Goal: Task Accomplishment & Management: Manage account settings

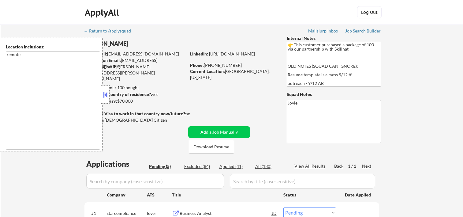
select select ""pending""
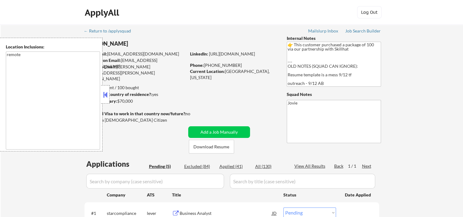
click at [104, 92] on button at bounding box center [105, 94] width 7 height 9
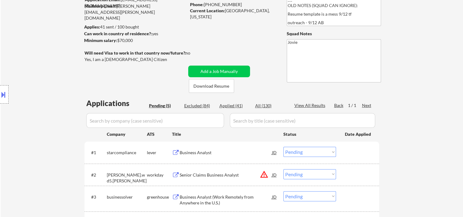
scroll to position [61, 0]
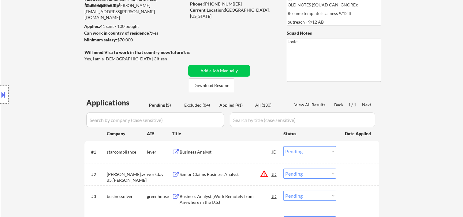
click at [233, 40] on div "← Return to /applysquad Mailslurp Inbox Job Search Builder Patricia Lewis User …" at bounding box center [231, 121] width 305 height 317
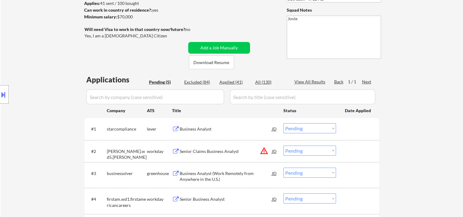
scroll to position [0, 0]
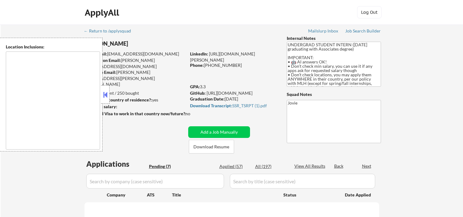
select select ""pending""
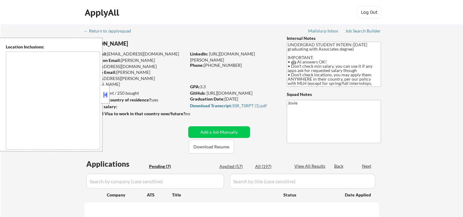
select select ""pending""
type textarea "country:[GEOGRAPHIC_DATA]"
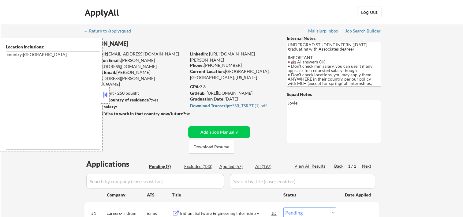
click at [105, 91] on button at bounding box center [105, 94] width 7 height 9
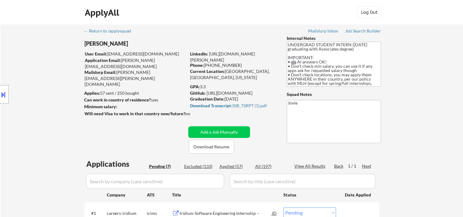
click at [280, 15] on div "ApplyAll Log In Sign Up Log Out" at bounding box center [232, 13] width 306 height 15
click at [303, 15] on div "ApplyAll Log In Sign Up Log Out" at bounding box center [232, 13] width 306 height 15
click at [224, 150] on button "Download Resume" at bounding box center [211, 147] width 45 height 14
click at [66, 25] on div "← Return to /applysquad Mailslurp Inbox Job Search Builder Isaias Ruiz User Ema…" at bounding box center [232, 214] width 462 height 381
click at [199, 149] on button "Download Resume" at bounding box center [211, 147] width 45 height 14
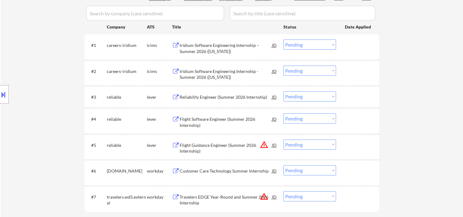
scroll to position [171, 0]
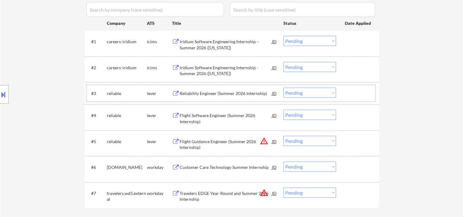
drag, startPoint x: 357, startPoint y: 95, endPoint x: 300, endPoint y: 103, distance: 58.4
click at [357, 95] on div at bounding box center [358, 93] width 27 height 11
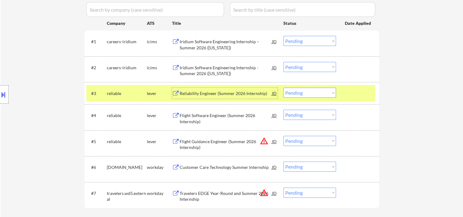
click at [241, 91] on div "Reliability Engineer (Summer 2026 Internship)" at bounding box center [226, 93] width 92 height 6
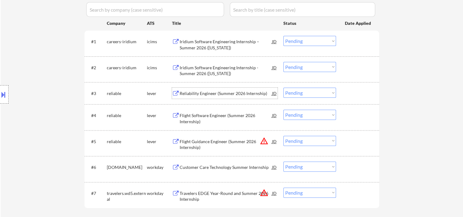
click at [346, 90] on div at bounding box center [358, 93] width 27 height 11
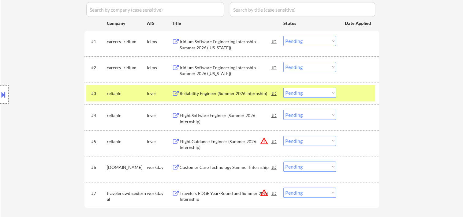
click at [332, 93] on select "Choose an option... Pending Applied Excluded (Questions) Excluded (Expired) Exc…" at bounding box center [309, 93] width 53 height 10
click at [283, 88] on select "Choose an option... Pending Applied Excluded (Questions) Excluded (Expired) Exc…" at bounding box center [309, 93] width 53 height 10
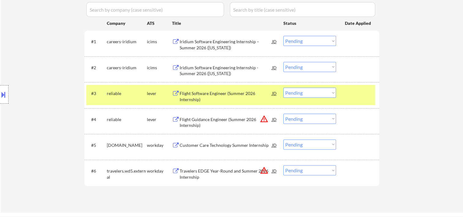
click at [219, 95] on div "Flight Software Engineer (Summer 2026 Internship)" at bounding box center [226, 96] width 92 height 12
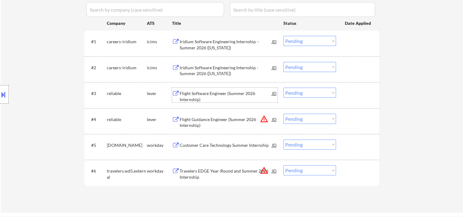
click at [362, 94] on div at bounding box center [358, 93] width 27 height 11
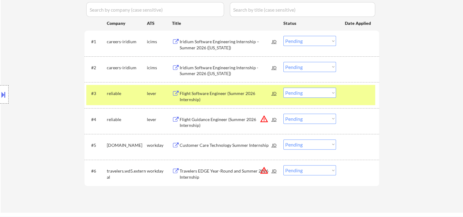
click at [331, 92] on select "Choose an option... Pending Applied Excluded (Questions) Excluded (Expired) Exc…" at bounding box center [309, 93] width 53 height 10
click at [283, 88] on select "Choose an option... Pending Applied Excluded (Questions) Excluded (Expired) Exc…" at bounding box center [309, 93] width 53 height 10
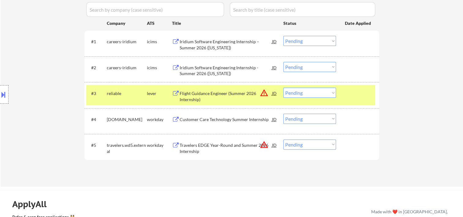
click at [347, 91] on div at bounding box center [358, 93] width 27 height 11
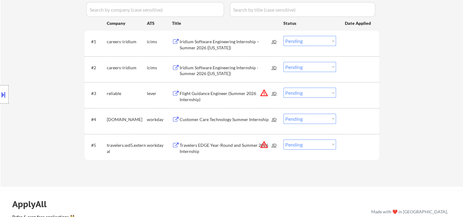
click at [347, 91] on div at bounding box center [358, 93] width 27 height 11
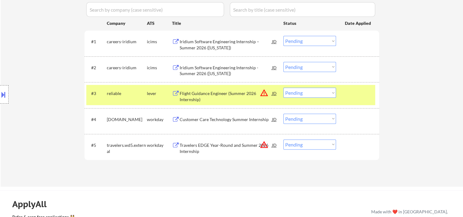
click at [192, 91] on div "Flight Guidance Engineer (Summer 2026 Internship)" at bounding box center [226, 96] width 92 height 12
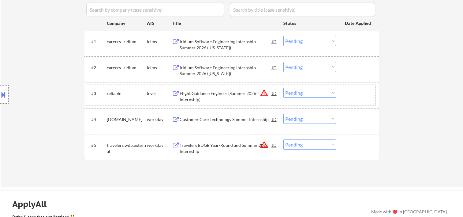
drag, startPoint x: 348, startPoint y: 98, endPoint x: 330, endPoint y: 95, distance: 17.5
click at [348, 98] on div at bounding box center [358, 93] width 27 height 11
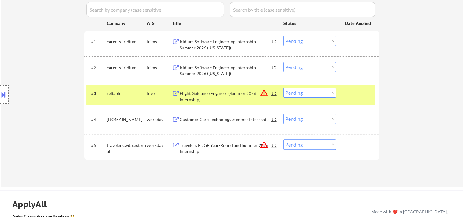
click at [330, 95] on select "Choose an option... Pending Applied Excluded (Questions) Excluded (Expired) Exc…" at bounding box center [309, 93] width 53 height 10
click at [334, 93] on select "Choose an option... Pending Applied Excluded (Questions) Excluded (Expired) Exc…" at bounding box center [309, 93] width 53 height 10
click at [283, 88] on select "Choose an option... Pending Applied Excluded (Questions) Excluded (Expired) Exc…" at bounding box center [309, 93] width 53 height 10
select select ""pending""
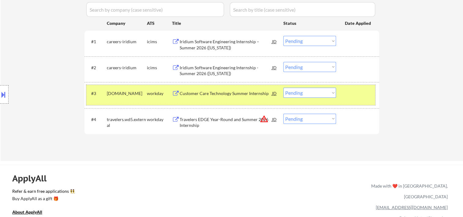
click at [360, 90] on div at bounding box center [358, 93] width 27 height 11
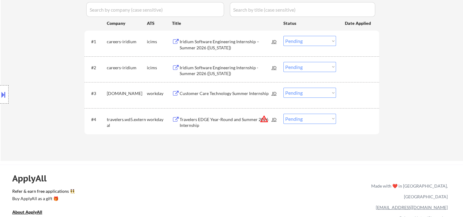
click at [372, 93] on div "#3 regalrexnord.wd1.careers workday Customer Care Technology Summer Internship …" at bounding box center [230, 95] width 289 height 20
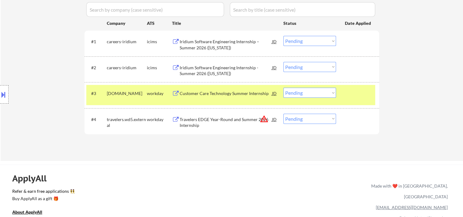
click at [219, 95] on div "Customer Care Technology Summer Internship" at bounding box center [226, 93] width 92 height 6
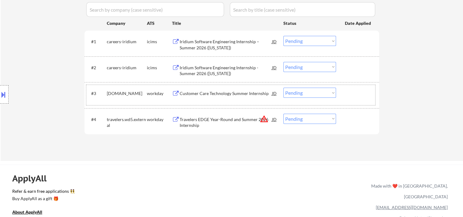
click at [353, 95] on div at bounding box center [358, 93] width 27 height 11
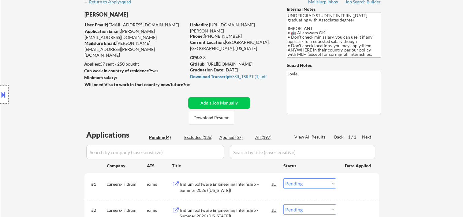
scroll to position [0, 0]
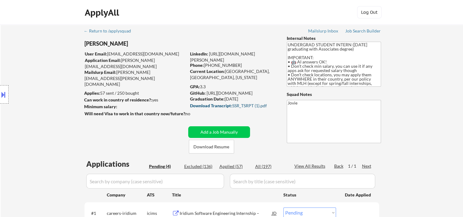
click at [244, 105] on div "Download Transcript: SSR_TSRPT (1).pdf" at bounding box center [232, 105] width 85 height 4
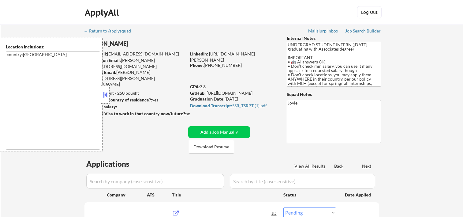
select select ""pending""
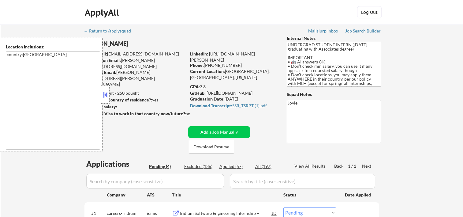
click at [107, 88] on div at bounding box center [105, 94] width 9 height 18
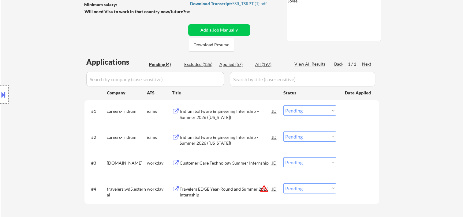
scroll to position [204, 0]
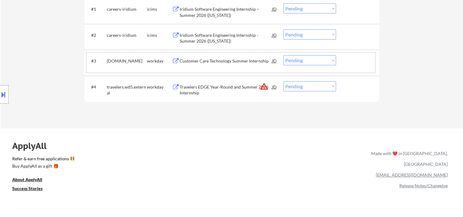
drag, startPoint x: 355, startPoint y: 59, endPoint x: 236, endPoint y: 63, distance: 118.8
click at [355, 58] on div at bounding box center [358, 60] width 27 height 11
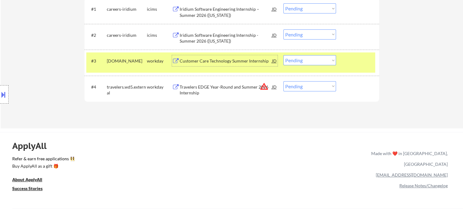
click at [202, 58] on div "Customer Care Technology Summer Internship" at bounding box center [226, 61] width 92 height 6
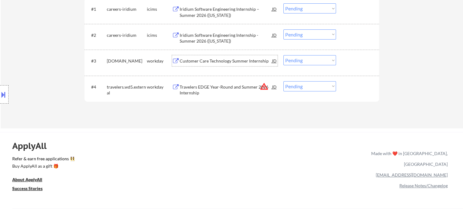
click at [357, 67] on div "#3 regalrexnord.wd1.careers workday Customer Care Technology Summer Internship …" at bounding box center [230, 62] width 289 height 20
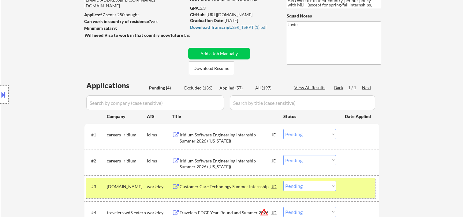
scroll to position [75, 0]
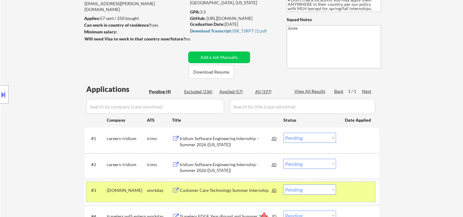
click at [332, 191] on select "Choose an option... Pending Applied Excluded (Questions) Excluded (Expired) Exc…" at bounding box center [309, 189] width 53 height 10
click at [283, 184] on select "Choose an option... Pending Applied Excluded (Questions) Excluded (Expired) Exc…" at bounding box center [309, 189] width 53 height 10
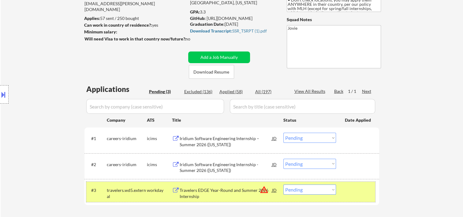
click at [343, 193] on div "#3 travelers.wd5.external workday Travelers EDGE Year-Round and Summer 2026 Int…" at bounding box center [230, 191] width 289 height 20
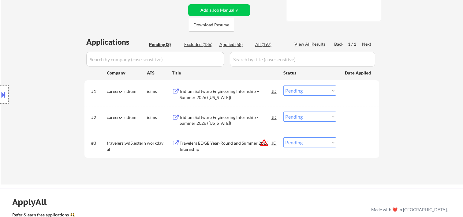
scroll to position [124, 0]
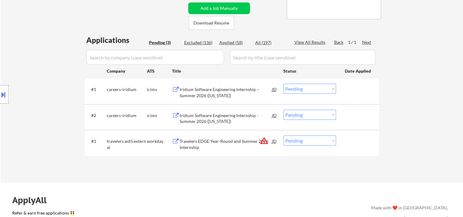
click at [351, 140] on div at bounding box center [358, 140] width 27 height 11
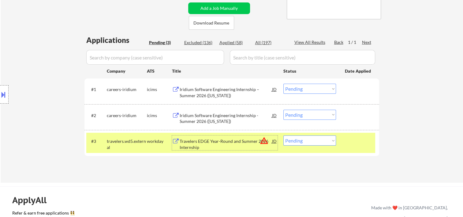
click at [189, 139] on div "Travelers EDGE Year-Round and Summer 2026 Internship" at bounding box center [226, 144] width 92 height 12
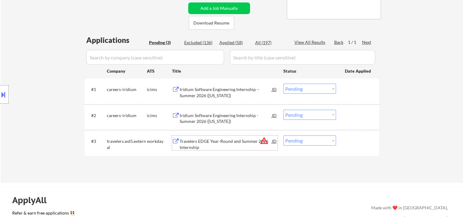
drag, startPoint x: 356, startPoint y: 139, endPoint x: 346, endPoint y: 140, distance: 9.5
click at [356, 139] on div at bounding box center [358, 140] width 27 height 11
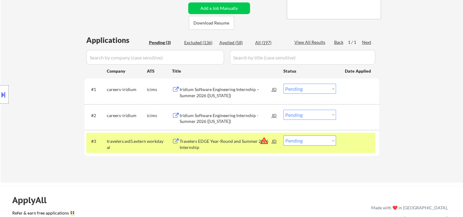
click at [330, 140] on select "Choose an option... Pending Applied Excluded (Questions) Excluded (Expired) Exc…" at bounding box center [309, 140] width 53 height 10
select select ""excluded__bad_match_""
click at [283, 135] on select "Choose an option... Pending Applied Excluded (Questions) Excluded (Expired) Exc…" at bounding box center [309, 140] width 53 height 10
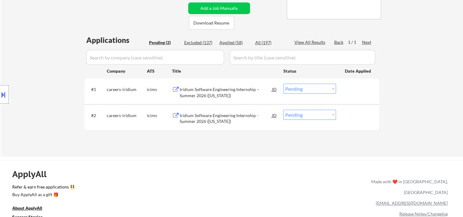
drag, startPoint x: 361, startPoint y: 91, endPoint x: 222, endPoint y: 89, distance: 139.8
click at [361, 90] on div at bounding box center [358, 89] width 27 height 11
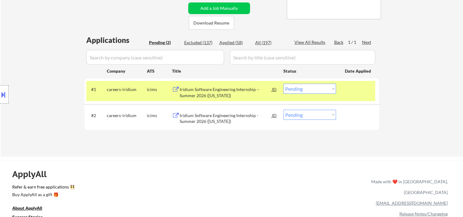
click at [213, 90] on div "Iridium Software Engineering Internship – Summer 2026 (Virginia)" at bounding box center [226, 92] width 92 height 12
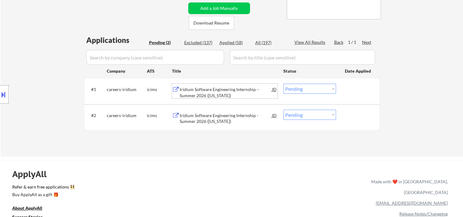
click at [342, 92] on div "#1 careers-iridium icims Iridium Software Engineering Internship – Summer 2026 …" at bounding box center [230, 91] width 289 height 20
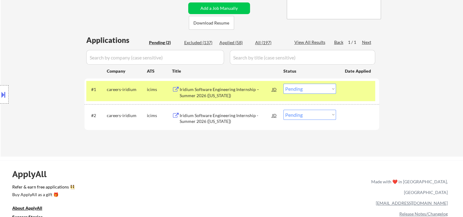
click at [334, 88] on select "Choose an option... Pending Applied Excluded (Questions) Excluded (Expired) Exc…" at bounding box center [309, 89] width 53 height 10
click at [283, 84] on select "Choose an option... Pending Applied Excluded (Questions) Excluded (Expired) Exc…" at bounding box center [309, 89] width 53 height 10
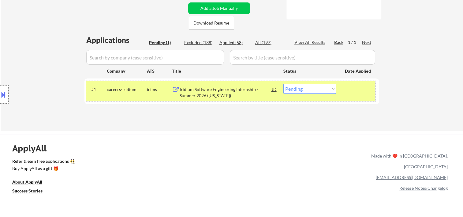
click at [353, 96] on div "#1 careers-iridium icims Iridium Software Engineering Internship - Summer 2026 …" at bounding box center [230, 91] width 289 height 20
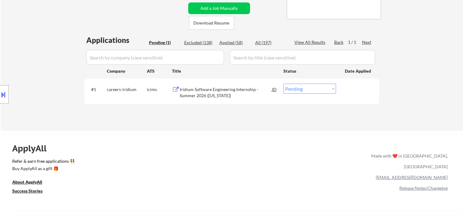
click at [354, 95] on div "#1 careers-iridium icims Iridium Software Engineering Internship - Summer 2026 …" at bounding box center [230, 91] width 289 height 20
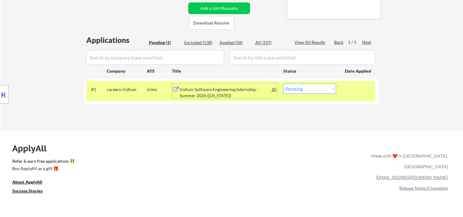
click at [226, 90] on div "Iridium Software Engineering Internship - Summer 2026 (Arizona)" at bounding box center [226, 92] width 92 height 12
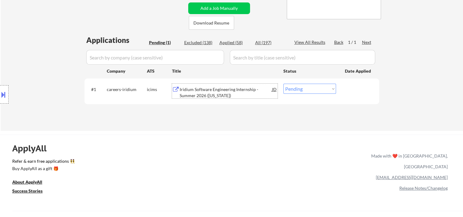
drag, startPoint x: 360, startPoint y: 89, endPoint x: 351, endPoint y: 88, distance: 8.9
click at [360, 88] on div at bounding box center [358, 89] width 27 height 11
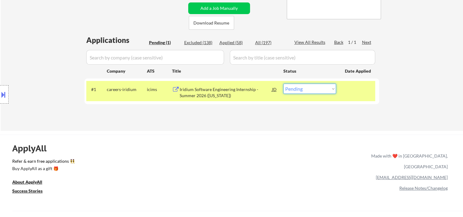
click at [328, 89] on select "Choose an option... Pending Applied Excluded (Questions) Excluded (Expired) Exc…" at bounding box center [309, 89] width 53 height 10
click at [283, 84] on select "Choose an option... Pending Applied Excluded (Questions) Excluded (Expired) Exc…" at bounding box center [309, 89] width 53 height 10
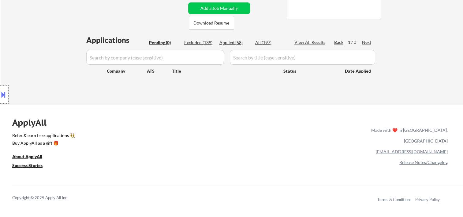
scroll to position [22, 0]
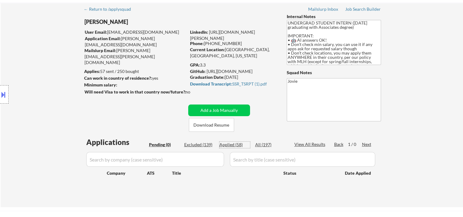
click at [226, 144] on div "Applied (58)" at bounding box center [234, 144] width 31 height 6
select select ""applied""
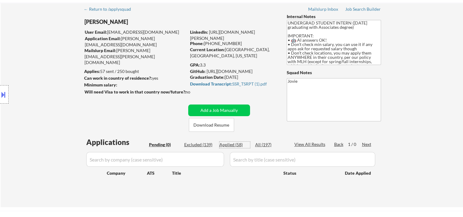
select select ""applied""
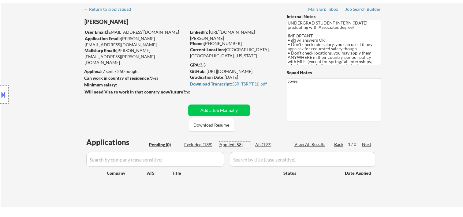
select select ""applied""
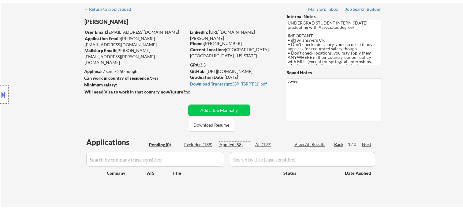
select select ""applied""
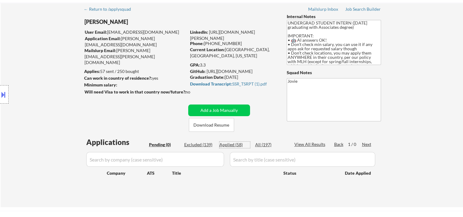
select select ""applied""
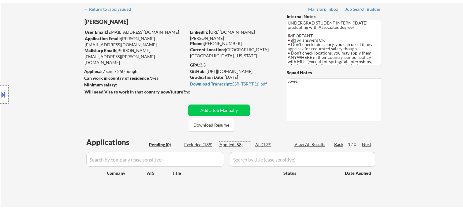
select select ""applied""
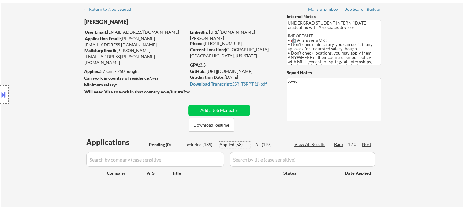
select select ""applied""
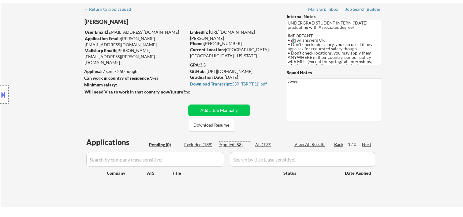
select select ""applied""
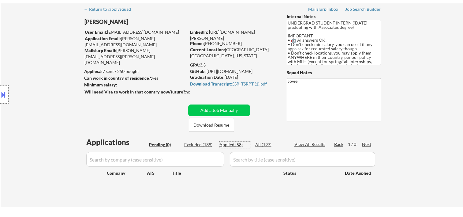
select select ""applied""
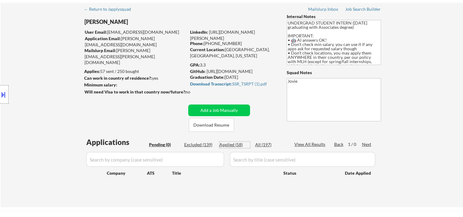
select select ""applied""
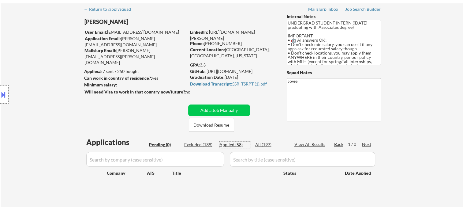
select select ""applied""
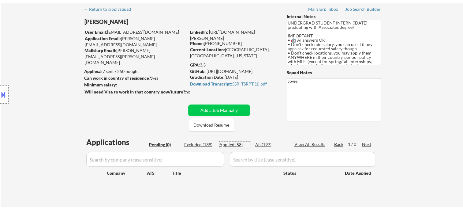
select select ""applied""
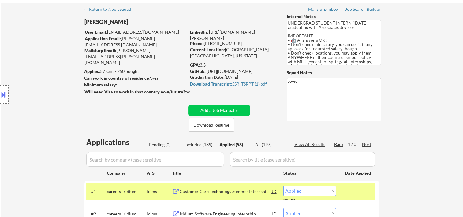
click at [226, 144] on div "Applied (58)" at bounding box center [234, 144] width 31 height 6
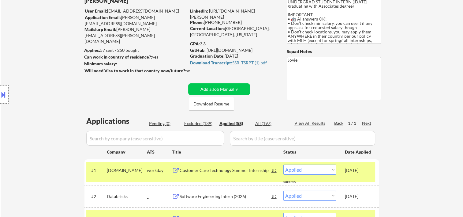
scroll to position [46, 0]
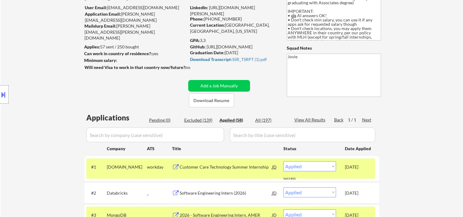
click at [371, 209] on div "[DATE]" at bounding box center [358, 214] width 27 height 11
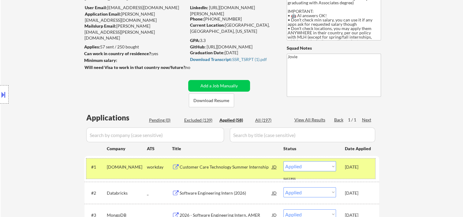
click at [374, 166] on div "#1 regalrexnord.wd1.careers workday Customer Care Technology Summer Internship …" at bounding box center [230, 168] width 289 height 20
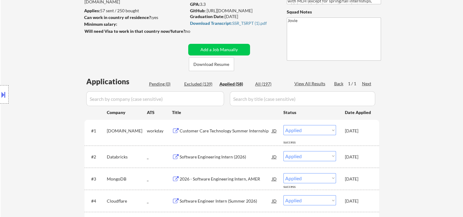
scroll to position [83, 0]
click at [371, 134] on div "Oct 11, 2025" at bounding box center [358, 129] width 27 height 11
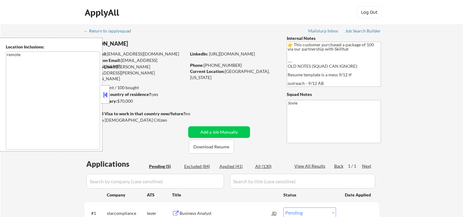
select select ""pending""
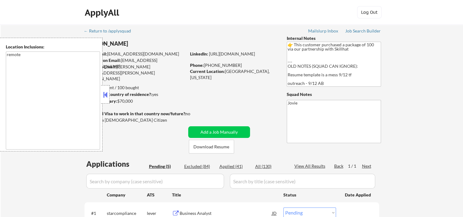
click at [106, 93] on button at bounding box center [105, 94] width 7 height 9
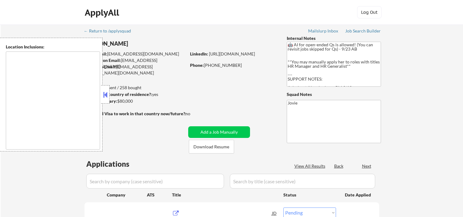
select select ""pending""
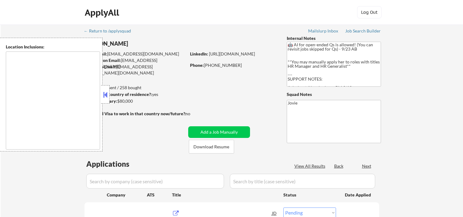
select select ""pending""
type textarea "[US_STATE], [GEOGRAPHIC_DATA] [GEOGRAPHIC_DATA], [GEOGRAPHIC_DATA] [GEOGRAPHIC_…"
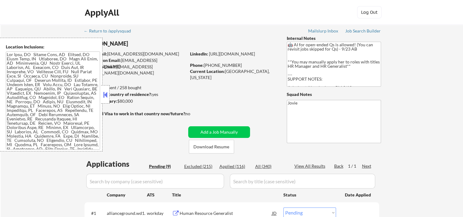
click at [105, 94] on button at bounding box center [105, 94] width 7 height 9
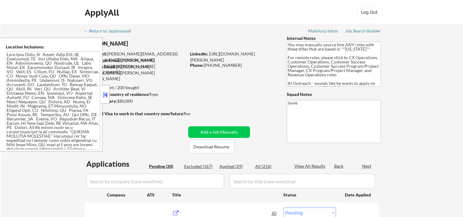
select select ""pending""
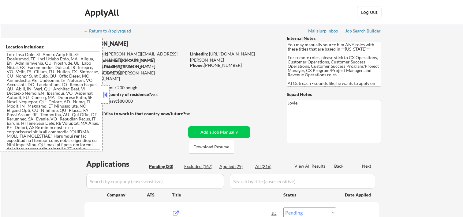
select select ""pending""
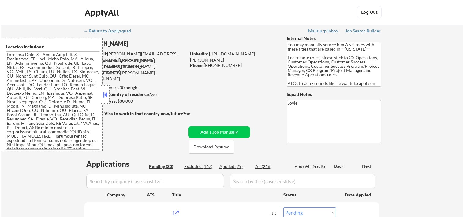
select select ""pending""
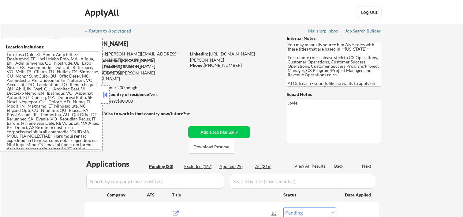
select select ""pending""
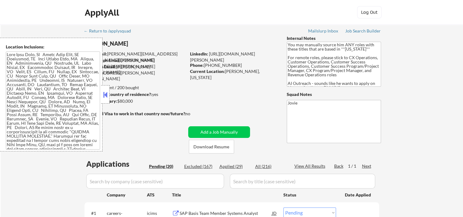
click at [106, 93] on button at bounding box center [105, 94] width 7 height 9
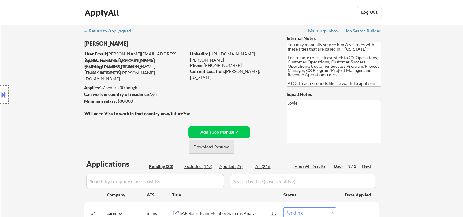
click at [207, 149] on button "Download Resume" at bounding box center [211, 147] width 45 height 14
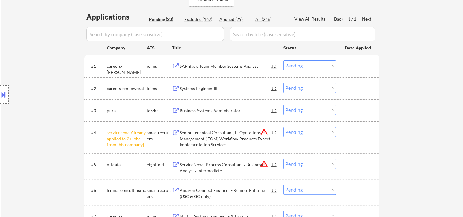
scroll to position [151, 0]
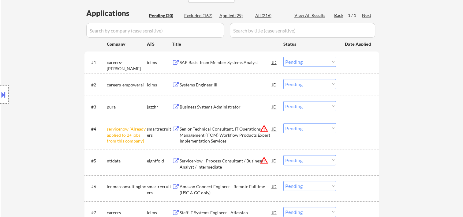
drag, startPoint x: 356, startPoint y: 60, endPoint x: 353, endPoint y: 64, distance: 5.2
click at [356, 60] on div at bounding box center [358, 62] width 27 height 11
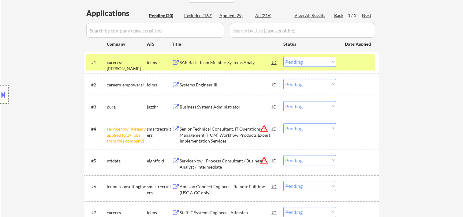
click at [245, 62] on div "SAP Basis Team Member Systems Analyst" at bounding box center [226, 62] width 92 height 6
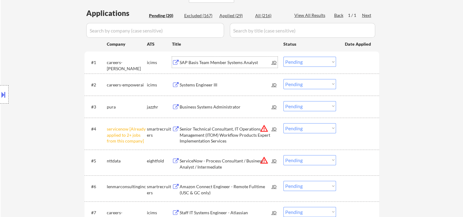
click at [349, 58] on div at bounding box center [358, 62] width 27 height 11
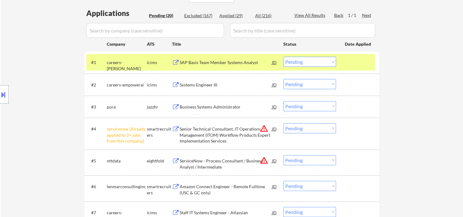
drag, startPoint x: 328, startPoint y: 63, endPoint x: 327, endPoint y: 66, distance: 3.4
click at [328, 63] on select "Choose an option... Pending Applied Excluded (Questions) Excluded (Expired) Exc…" at bounding box center [309, 62] width 53 height 10
click at [283, 57] on select "Choose an option... Pending Applied Excluded (Questions) Excluded (Expired) Exc…" at bounding box center [309, 62] width 53 height 10
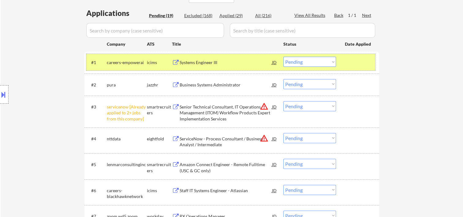
click at [347, 64] on div at bounding box center [358, 62] width 27 height 11
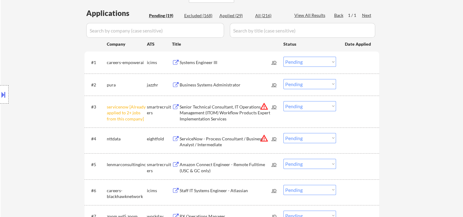
click at [348, 61] on div at bounding box center [358, 62] width 27 height 11
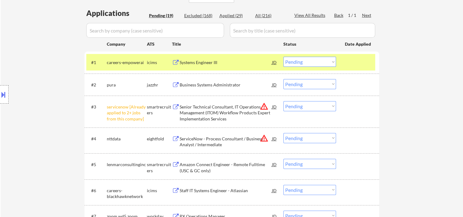
click at [245, 59] on div "Systems Engineer III" at bounding box center [226, 62] width 92 height 6
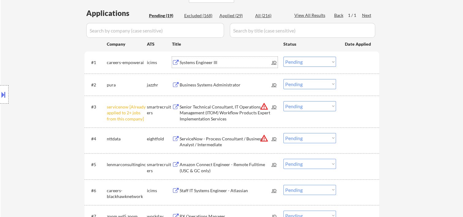
click at [348, 59] on div at bounding box center [358, 62] width 27 height 11
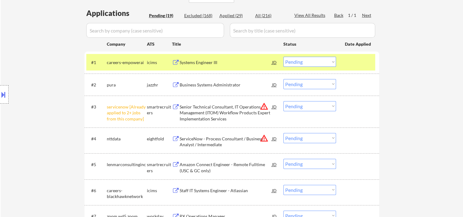
drag, startPoint x: 331, startPoint y: 60, endPoint x: 329, endPoint y: 63, distance: 3.4
click at [331, 60] on select "Choose an option... Pending Applied Excluded (Questions) Excluded (Expired) Exc…" at bounding box center [309, 62] width 53 height 10
click at [283, 57] on select "Choose an option... Pending Applied Excluded (Questions) Excluded (Expired) Exc…" at bounding box center [309, 62] width 53 height 10
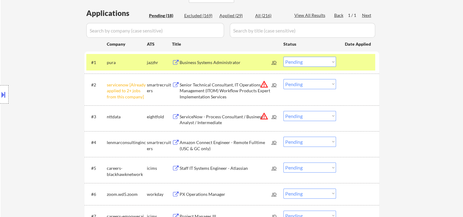
click at [346, 54] on div "#1 pura jazzhr Business Systems Administrator JD Choose an option... Pending Ap…" at bounding box center [230, 62] width 289 height 17
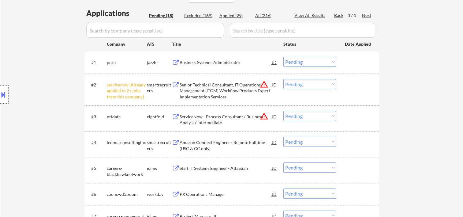
click at [353, 65] on div at bounding box center [358, 62] width 27 height 11
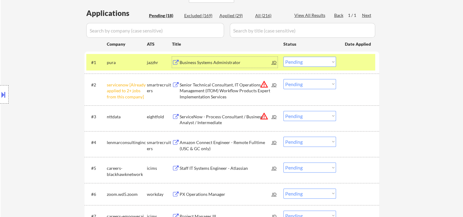
click at [229, 64] on div "Business Systems Administrator" at bounding box center [226, 62] width 92 height 6
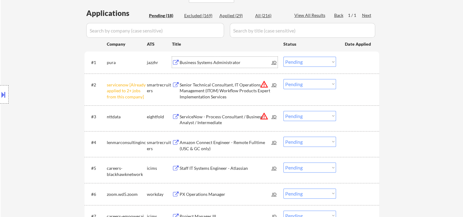
scroll to position [49, 0]
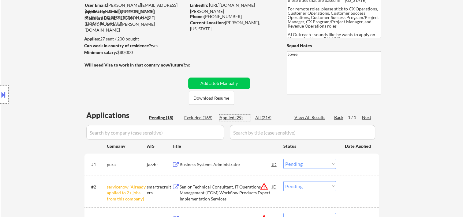
click at [224, 118] on div "Applied (29)" at bounding box center [234, 117] width 31 height 6
select select ""applied""
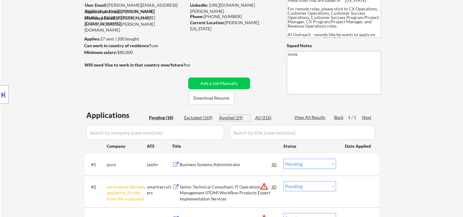
select select ""applied""
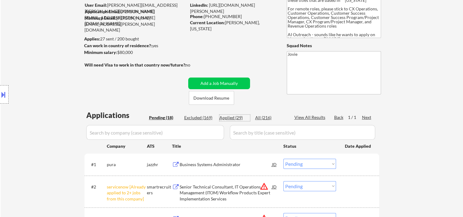
select select ""applied""
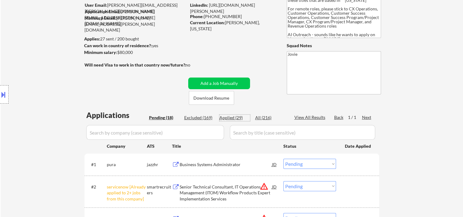
select select ""applied""
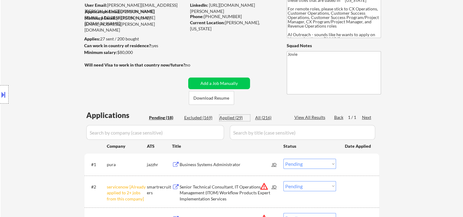
select select ""applied""
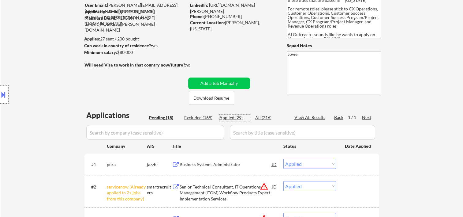
select select ""applied""
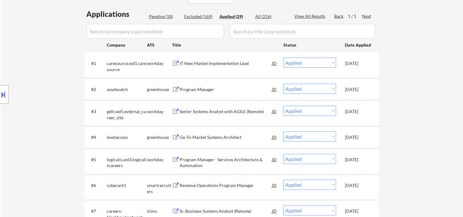
scroll to position [151, 0]
click at [224, 61] on div "IT New Market Implementation Lead" at bounding box center [226, 62] width 92 height 6
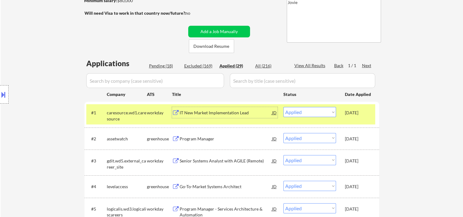
scroll to position [102, 0]
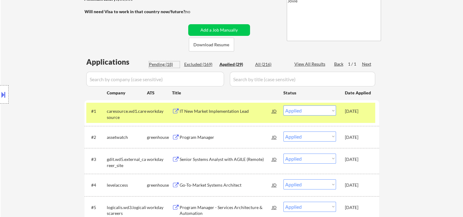
click at [157, 62] on div "Pending (18)" at bounding box center [164, 64] width 31 height 6
select select ""pending""
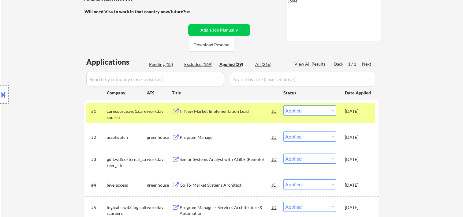
select select ""pending""
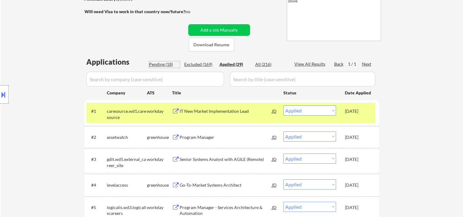
select select ""pending""
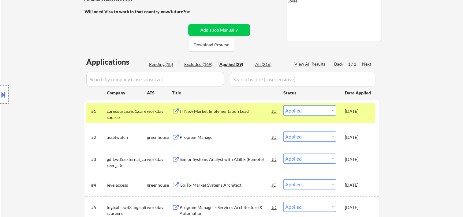
select select ""pending""
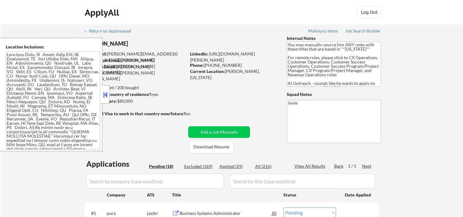
select select ""pending""
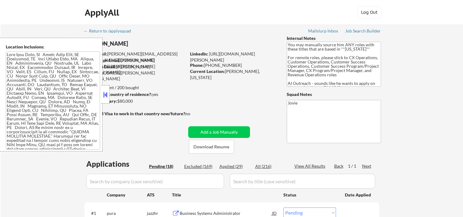
select select ""pending""
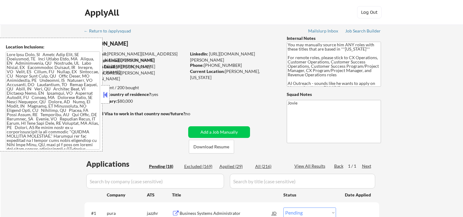
select select ""pending""
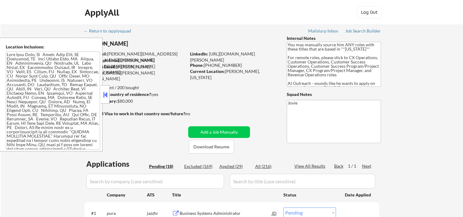
select select ""pending""
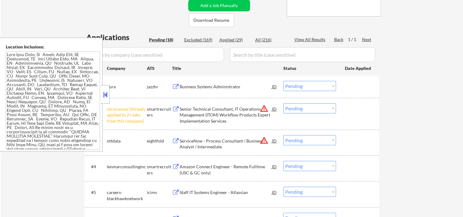
scroll to position [102, 0]
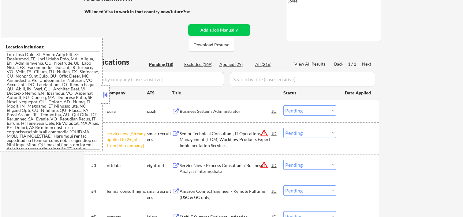
click at [101, 95] on div at bounding box center [105, 94] width 9 height 18
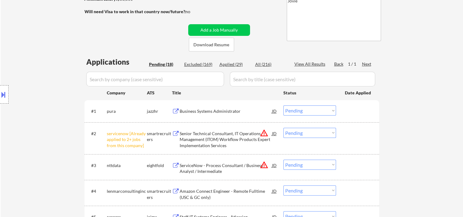
click at [223, 61] on div "Applied (29)" at bounding box center [234, 64] width 31 height 6
select select ""applied""
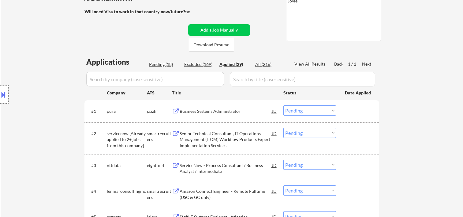
select select ""applied""
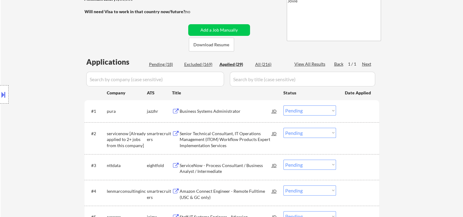
select select ""applied""
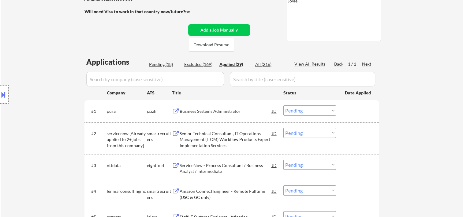
select select ""applied""
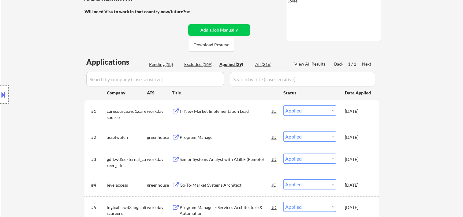
select select ""applied""
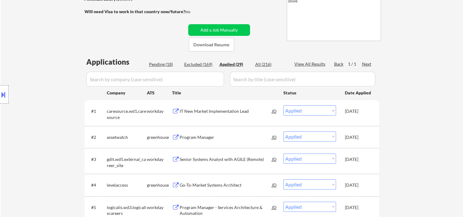
select select ""applied""
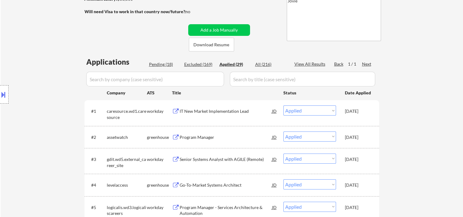
select select ""applied""
click at [156, 64] on div "Pending (18)" at bounding box center [164, 64] width 31 height 6
select select ""pending""
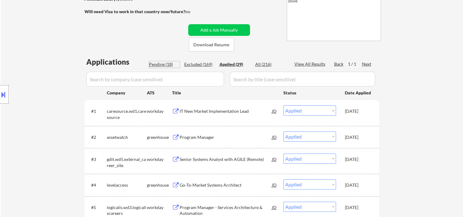
select select ""pending""
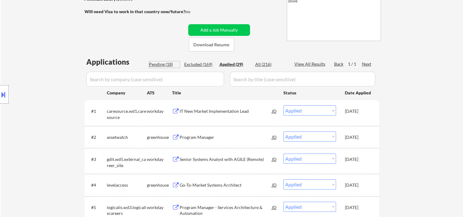
select select ""pending""
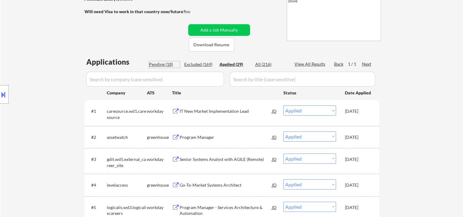
select select ""pending""
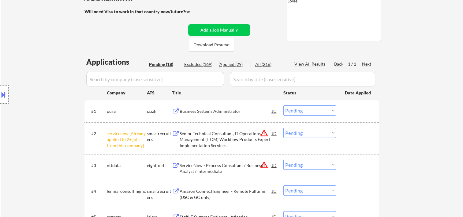
click at [228, 62] on div "Applied (29)" at bounding box center [234, 64] width 31 height 6
select select ""applied""
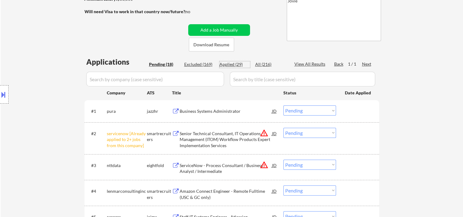
select select ""applied""
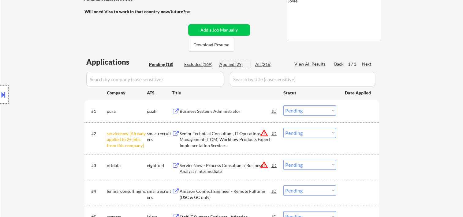
select select ""applied""
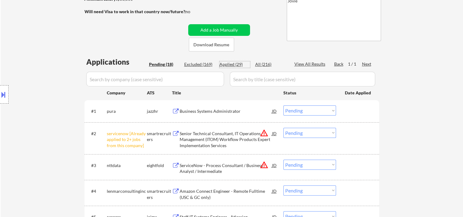
select select ""applied""
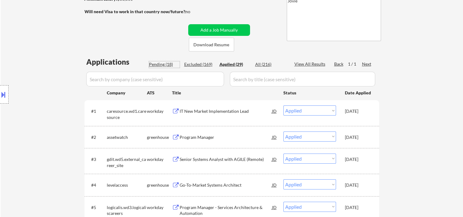
click at [158, 62] on div "Pending (18)" at bounding box center [164, 64] width 31 height 6
select select ""pending""
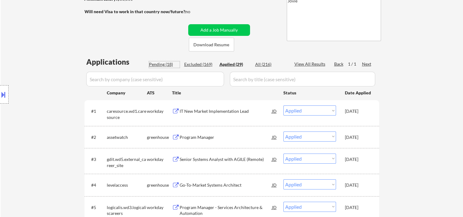
select select ""pending""
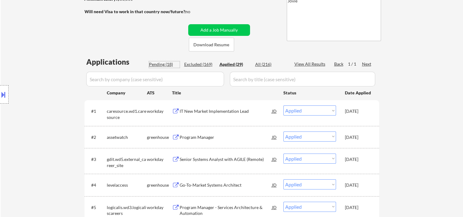
select select ""pending""
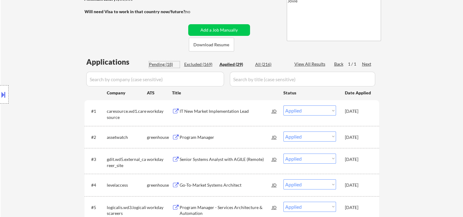
select select ""pending""
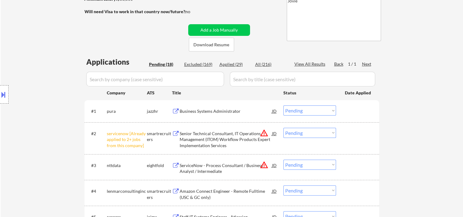
drag, startPoint x: 355, startPoint y: 114, endPoint x: 327, endPoint y: 120, distance: 29.2
click at [354, 114] on div at bounding box center [358, 110] width 27 height 11
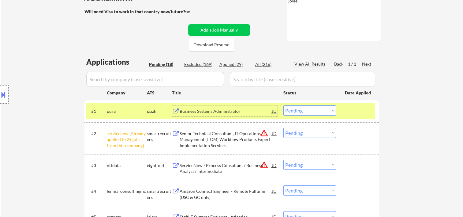
click at [233, 110] on div "Business Systems Administrator" at bounding box center [226, 111] width 92 height 6
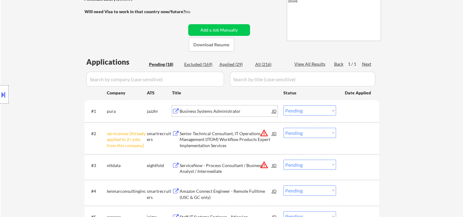
drag, startPoint x: 346, startPoint y: 106, endPoint x: 334, endPoint y: 109, distance: 11.8
click at [346, 106] on div at bounding box center [358, 110] width 27 height 11
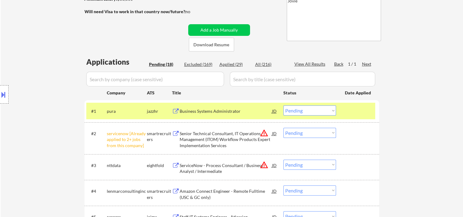
click at [329, 109] on select "Choose an option... Pending Applied Excluded (Questions) Excluded (Expired) Exc…" at bounding box center [309, 110] width 53 height 10
click at [283, 105] on select "Choose an option... Pending Applied Excluded (Questions) Excluded (Expired) Exc…" at bounding box center [309, 110] width 53 height 10
select select ""pending""
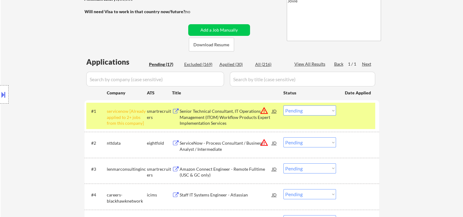
click at [344, 107] on div "#1 servicenow [Already applied to 2+ jobs from this company] smartrecruiters Se…" at bounding box center [230, 116] width 289 height 26
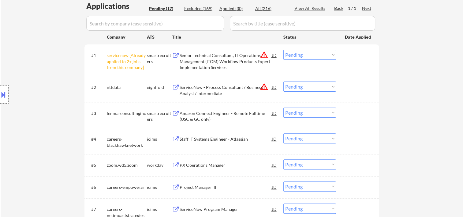
scroll to position [163, 0]
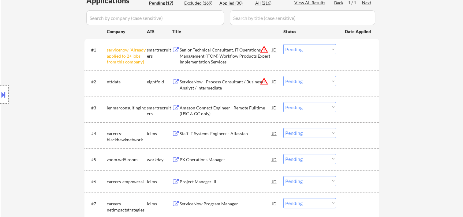
click at [348, 86] on div at bounding box center [358, 81] width 27 height 11
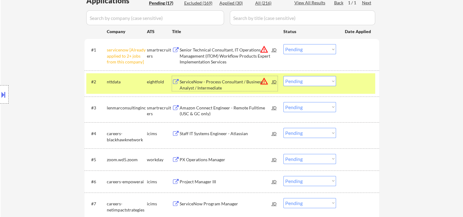
click at [200, 80] on div "ServiceNow - Process Consultant / Business Analyst / Intermediate" at bounding box center [226, 85] width 92 height 12
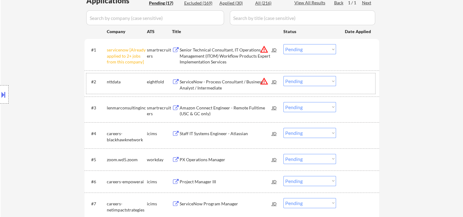
click at [355, 83] on div at bounding box center [358, 81] width 27 height 11
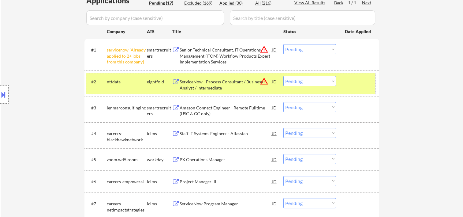
click at [329, 83] on select "Choose an option... Pending Applied Excluded (Questions) Excluded (Expired) Exc…" at bounding box center [309, 81] width 53 height 10
click at [283, 76] on select "Choose an option... Pending Applied Excluded (Questions) Excluded (Expired) Exc…" at bounding box center [309, 81] width 53 height 10
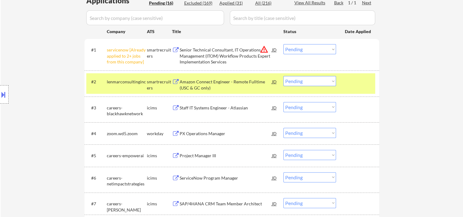
click at [376, 87] on div "#2 lenmarconsultinginc smartrecruiters Amazon Connect Engineer - Remote Fulltim…" at bounding box center [231, 83] width 295 height 26
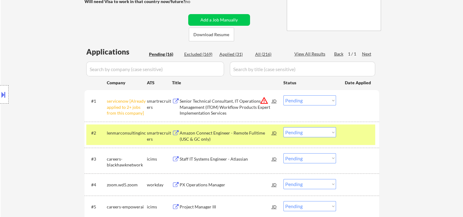
scroll to position [130, 0]
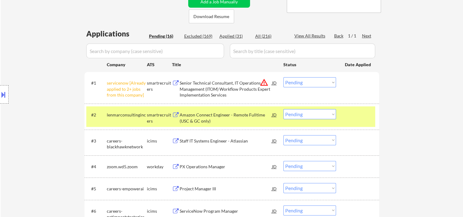
click at [341, 119] on div "#2 lenmarconsultinginc smartrecruiters Amazon Connect Engineer - Remote Fulltim…" at bounding box center [230, 116] width 289 height 20
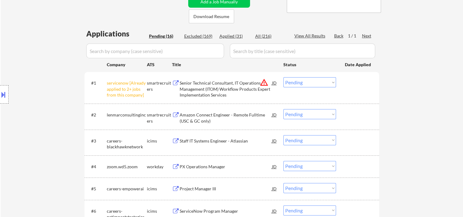
click at [353, 115] on div at bounding box center [358, 114] width 27 height 11
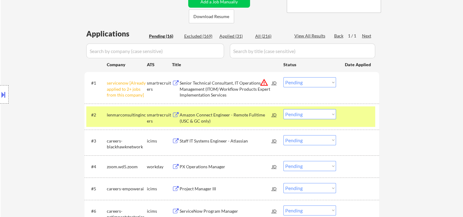
click at [353, 115] on div at bounding box center [358, 114] width 27 height 11
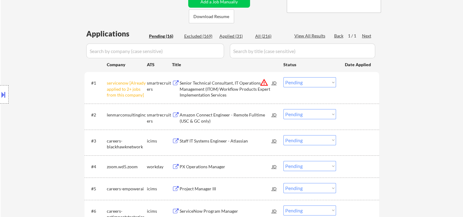
click at [359, 89] on div "#1 servicenow [Already applied to 2+ jobs from this company] smartrecruiters Se…" at bounding box center [230, 87] width 289 height 26
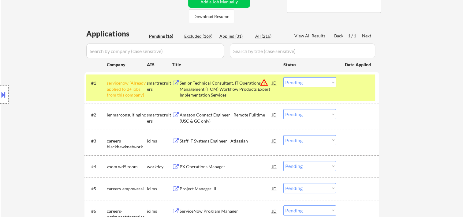
click at [359, 89] on div "#1 servicenow [Already applied to 2+ jobs from this company] smartrecruiters Se…" at bounding box center [230, 87] width 289 height 26
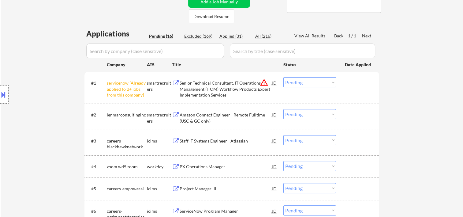
click at [353, 117] on div at bounding box center [358, 114] width 27 height 11
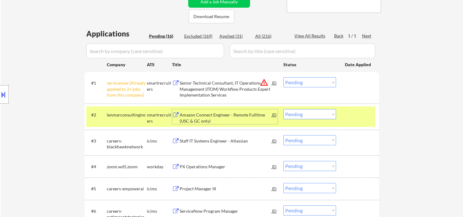
click at [237, 117] on div "Amazon Connect Engineer - Remote Fulltime (USC & GC only)" at bounding box center [226, 118] width 92 height 12
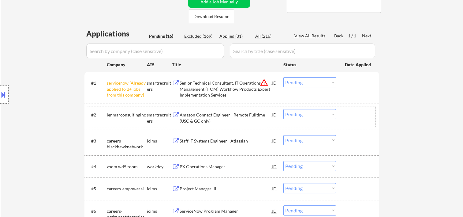
drag, startPoint x: 349, startPoint y: 109, endPoint x: 336, endPoint y: 113, distance: 13.3
click at [349, 109] on div at bounding box center [358, 114] width 27 height 11
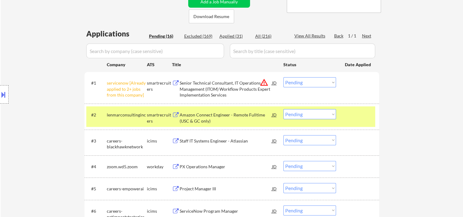
click at [332, 114] on select "Choose an option... Pending Applied Excluded (Questions) Excluded (Expired) Exc…" at bounding box center [309, 114] width 53 height 10
click at [283, 109] on select "Choose an option... Pending Applied Excluded (Questions) Excluded (Expired) Exc…" at bounding box center [309, 114] width 53 height 10
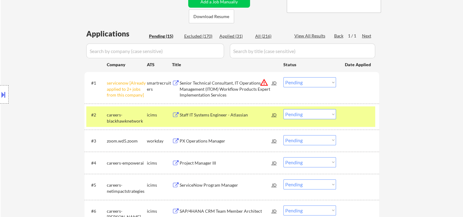
click at [354, 121] on div "#2 careers-blackhawknetwork icims Staff IT Systems Engineer - Atlassian JD warn…" at bounding box center [230, 116] width 289 height 20
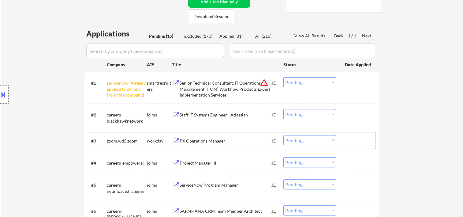
click at [343, 141] on div "#3 zoom.wd5.zoom workday PX Operations Manager JD warning_amber Choose an optio…" at bounding box center [230, 140] width 289 height 17
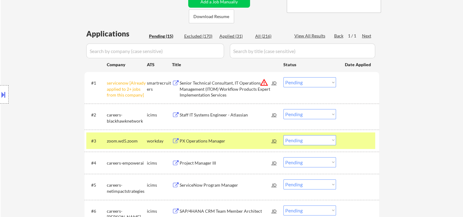
click at [364, 141] on div at bounding box center [358, 140] width 27 height 11
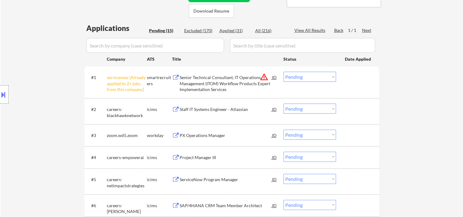
scroll to position [139, 0]
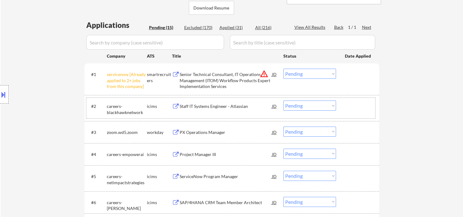
click at [364, 108] on div at bounding box center [358, 105] width 27 height 11
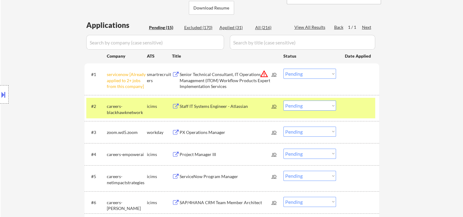
click at [356, 113] on div "#2 careers-blackhawknetwork icims Staff IT Systems Engineer - Atlassian JD warn…" at bounding box center [230, 108] width 289 height 20
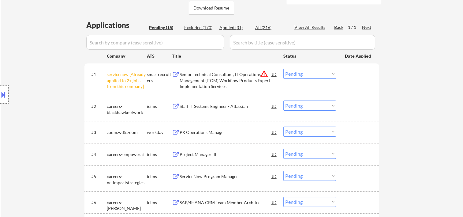
click at [351, 108] on div at bounding box center [358, 105] width 27 height 11
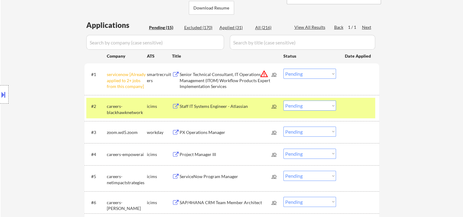
click at [364, 107] on div at bounding box center [358, 105] width 27 height 11
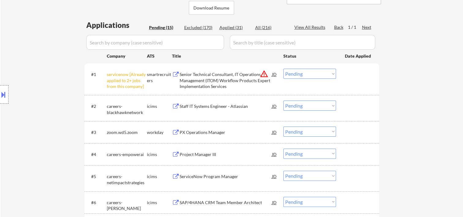
click at [351, 109] on div at bounding box center [358, 105] width 27 height 11
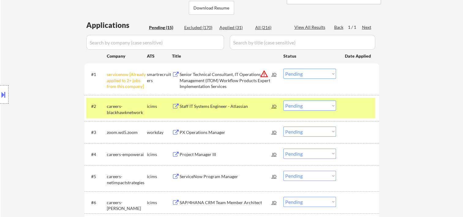
click at [217, 105] on div "Staff IT Systems Engineer - Atlassian" at bounding box center [226, 106] width 92 height 6
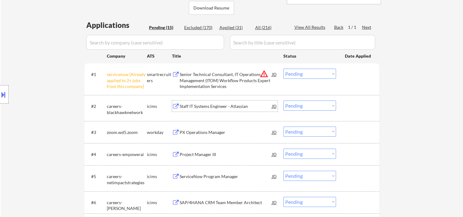
drag, startPoint x: 349, startPoint y: 108, endPoint x: 335, endPoint y: 109, distance: 14.2
click at [349, 108] on div at bounding box center [358, 105] width 27 height 11
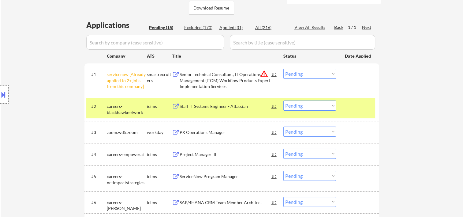
click at [330, 105] on select "Choose an option... Pending Applied Excluded (Questions) Excluded (Expired) Exc…" at bounding box center [309, 105] width 53 height 10
click at [283, 100] on select "Choose an option... Pending Applied Excluded (Questions) Excluded (Expired) Exc…" at bounding box center [309, 105] width 53 height 10
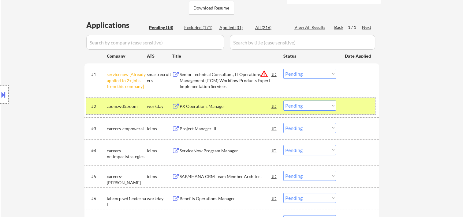
click at [344, 110] on div "#2 zoom.wd5.zoom workday PX Operations Manager JD warning_amber Choose an optio…" at bounding box center [230, 106] width 289 height 17
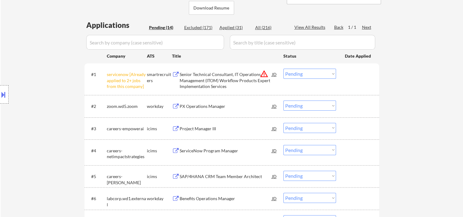
drag, startPoint x: 350, startPoint y: 103, endPoint x: 307, endPoint y: 115, distance: 44.4
click at [350, 103] on div at bounding box center [358, 105] width 27 height 11
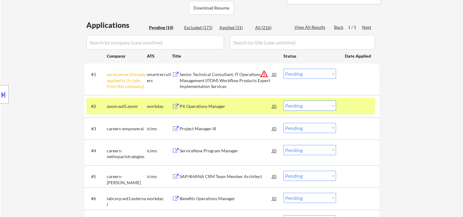
click at [237, 106] on div "PX Operations Manager" at bounding box center [226, 106] width 92 height 6
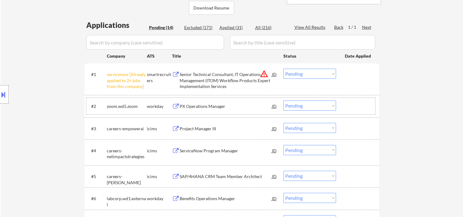
click at [345, 100] on div at bounding box center [358, 105] width 27 height 11
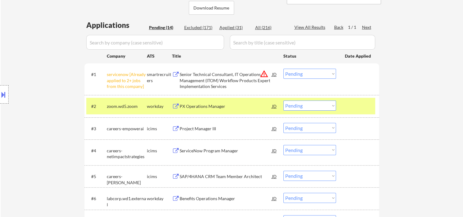
click at [327, 102] on select "Choose an option... Pending Applied Excluded (Questions) Excluded (Expired) Exc…" at bounding box center [309, 105] width 53 height 10
click at [283, 100] on select "Choose an option... Pending Applied Excluded (Questions) Excluded (Expired) Exc…" at bounding box center [309, 105] width 53 height 10
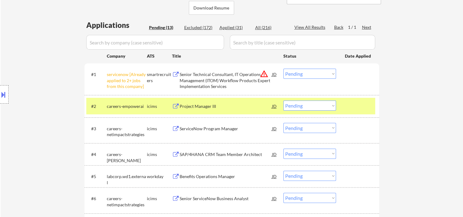
click at [348, 106] on div at bounding box center [358, 105] width 27 height 11
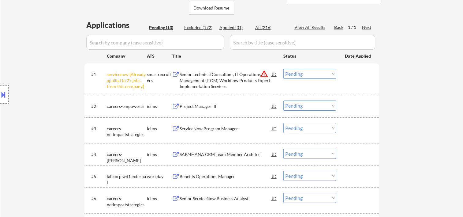
click at [344, 106] on div "#2 careers-empowerai icims Project Manager III JD warning_amber Choose an optio…" at bounding box center [230, 106] width 289 height 17
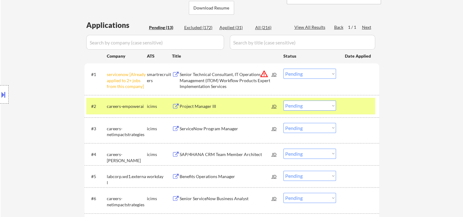
click at [232, 105] on div "Project Manager III" at bounding box center [226, 106] width 92 height 6
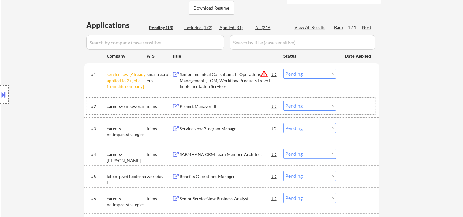
click at [368, 107] on div at bounding box center [358, 105] width 27 height 11
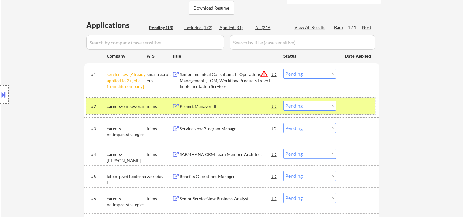
click at [333, 107] on select "Choose an option... Pending Applied Excluded (Questions) Excluded (Expired) Exc…" at bounding box center [309, 105] width 53 height 10
click at [283, 100] on select "Choose an option... Pending Applied Excluded (Questions) Excluded (Expired) Exc…" at bounding box center [309, 105] width 53 height 10
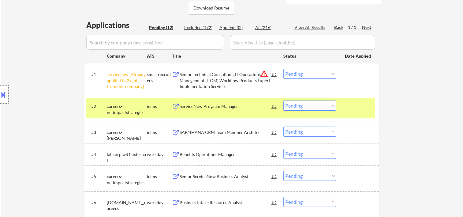
click at [363, 110] on div at bounding box center [358, 105] width 27 height 11
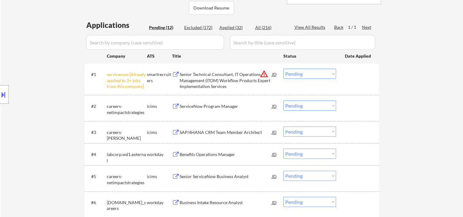
click at [360, 105] on div at bounding box center [358, 105] width 27 height 11
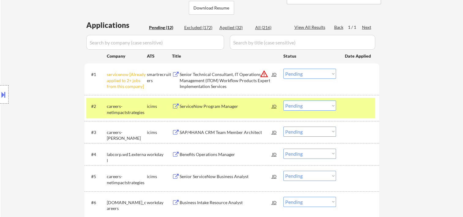
click at [355, 111] on div at bounding box center [358, 105] width 27 height 11
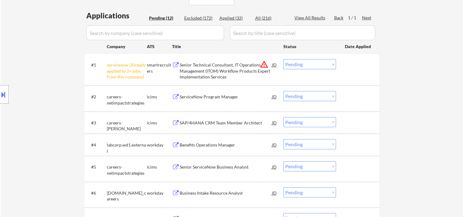
scroll to position [150, 0]
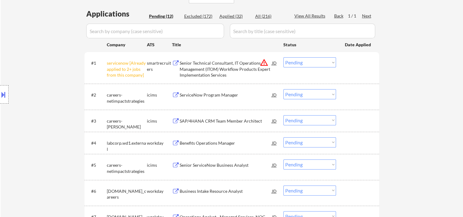
click at [365, 101] on div "#2 careers-netimpactstrategies icims ServiceNow Program Manager JD warning_ambe…" at bounding box center [230, 96] width 289 height 20
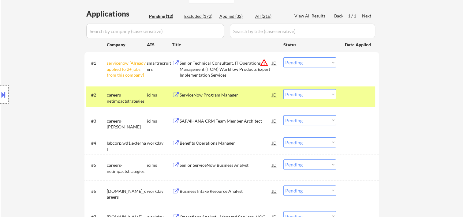
click at [182, 93] on div "ServiceNow Program Manager" at bounding box center [226, 95] width 92 height 6
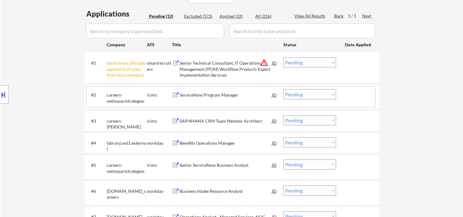
click at [346, 88] on div "#2 careers-netimpactstrategies icims ServiceNow Program Manager JD warning_ambe…" at bounding box center [230, 96] width 289 height 20
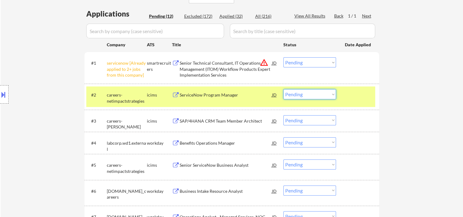
click at [332, 91] on select "Choose an option... Pending Applied Excluded (Questions) Excluded (Expired) Exc…" at bounding box center [309, 94] width 53 height 10
click at [283, 89] on select "Choose an option... Pending Applied Excluded (Questions) Excluded (Expired) Exc…" at bounding box center [309, 94] width 53 height 10
select select ""pending""
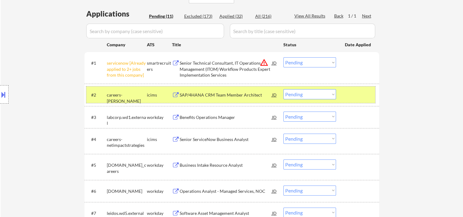
click at [345, 92] on div at bounding box center [358, 94] width 27 height 11
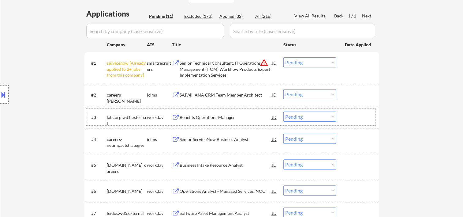
click at [346, 118] on div at bounding box center [358, 116] width 27 height 11
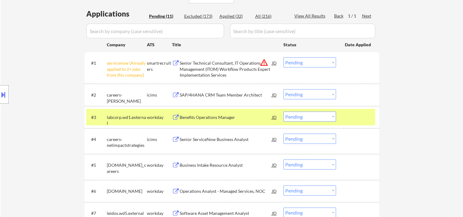
click at [222, 118] on div "Benefits Operations Manager" at bounding box center [226, 117] width 92 height 6
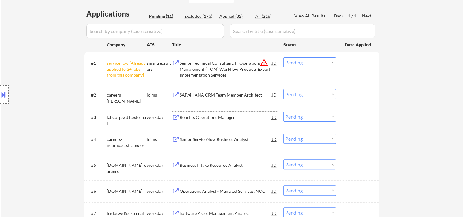
drag, startPoint x: 343, startPoint y: 114, endPoint x: 324, endPoint y: 115, distance: 19.0
click at [343, 114] on div "#3 labcorp.wd1.external workday Benefits Operations Manager JD warning_amber Ch…" at bounding box center [230, 117] width 289 height 17
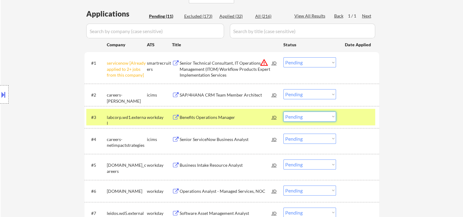
click at [323, 115] on select "Choose an option... Pending Applied Excluded (Questions) Excluded (Expired) Exc…" at bounding box center [309, 116] width 53 height 10
click at [283, 111] on select "Choose an option... Pending Applied Excluded (Questions) Excluded (Expired) Exc…" at bounding box center [309, 116] width 53 height 10
select select ""pending""
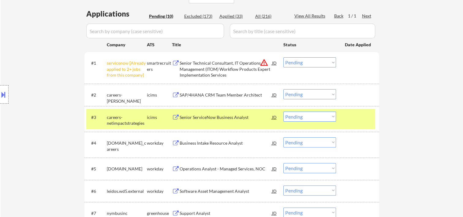
click at [361, 122] on div "#3 careers-netimpactstrategies icims Senior ServiceNow Business Analyst JD warn…" at bounding box center [230, 119] width 289 height 20
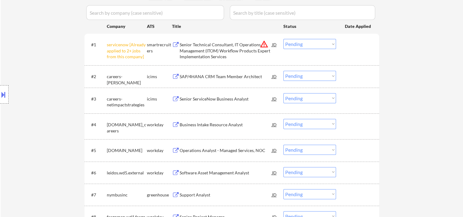
scroll to position [167, 0]
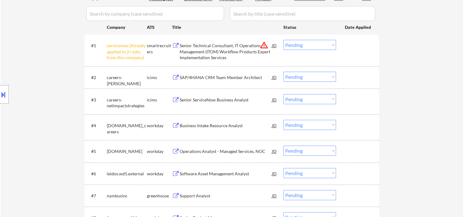
click at [357, 73] on div at bounding box center [358, 77] width 27 height 11
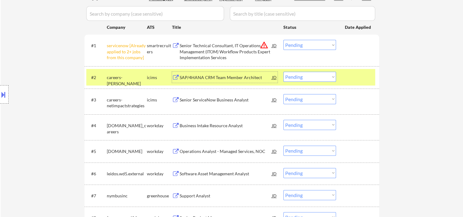
click at [208, 73] on div "SAP/4HANA CRM Team Member Architect" at bounding box center [226, 77] width 92 height 11
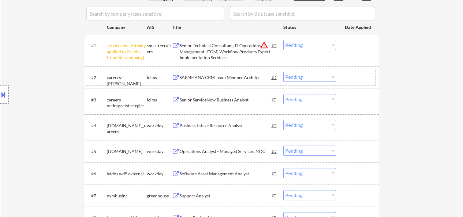
click at [356, 81] on div at bounding box center [358, 77] width 27 height 11
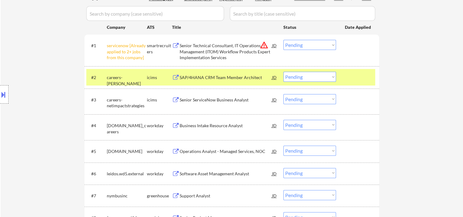
click at [330, 77] on select "Choose an option... Pending Applied Excluded (Questions) Excluded (Expired) Exc…" at bounding box center [309, 77] width 53 height 10
click at [283, 72] on select "Choose an option... Pending Applied Excluded (Questions) Excluded (Expired) Exc…" at bounding box center [309, 77] width 53 height 10
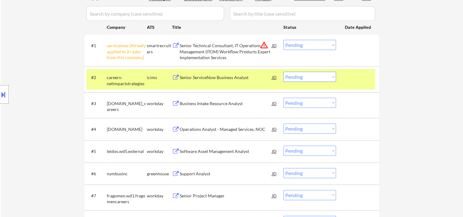
click at [350, 77] on div at bounding box center [358, 77] width 27 height 11
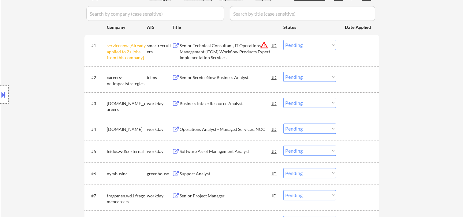
click at [346, 75] on div at bounding box center [358, 77] width 27 height 11
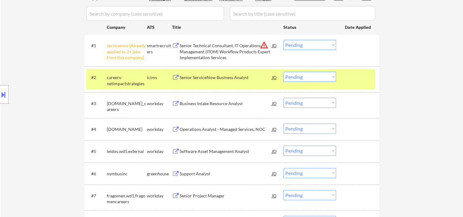
click at [236, 82] on div "Senior ServiceNow Business Analyst" at bounding box center [226, 77] width 92 height 11
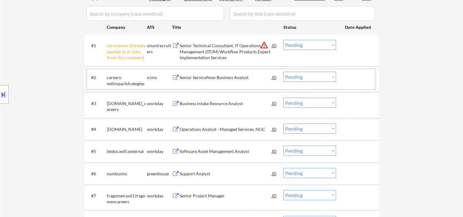
drag, startPoint x: 364, startPoint y: 70, endPoint x: 338, endPoint y: 79, distance: 27.3
click at [360, 70] on div "#2 careers-netimpactstrategies icims Senior ServiceNow Business Analyst JD warn…" at bounding box center [230, 79] width 289 height 20
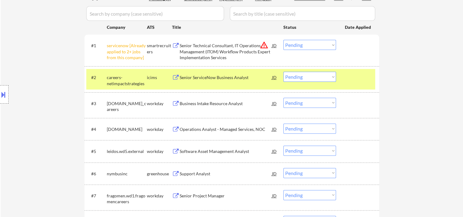
drag, startPoint x: 336, startPoint y: 77, endPoint x: 330, endPoint y: 79, distance: 6.1
click at [335, 77] on div "#2 careers-netimpactstrategies icims Senior ServiceNow Business Analyst JD warn…" at bounding box center [230, 79] width 289 height 20
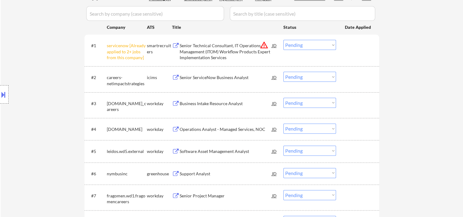
click at [345, 76] on div at bounding box center [358, 77] width 27 height 11
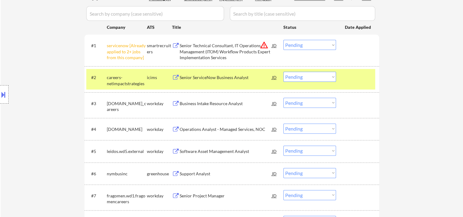
click at [332, 76] on select "Choose an option... Pending Applied Excluded (Questions) Excluded (Expired) Exc…" at bounding box center [309, 77] width 53 height 10
click at [283, 72] on select "Choose an option... Pending Applied Excluded (Questions) Excluded (Expired) Exc…" at bounding box center [309, 77] width 53 height 10
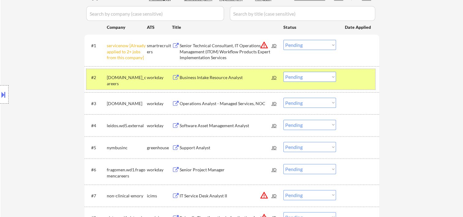
click at [346, 78] on div at bounding box center [358, 77] width 27 height 11
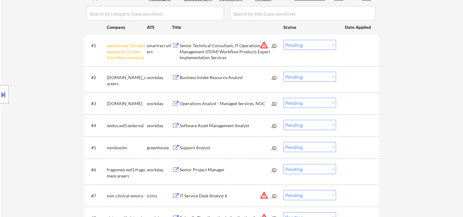
click at [354, 77] on div at bounding box center [358, 77] width 27 height 11
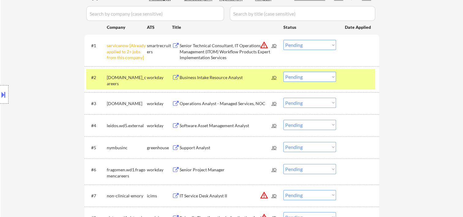
click at [232, 77] on div "Business Intake Resource Analyst" at bounding box center [226, 77] width 92 height 6
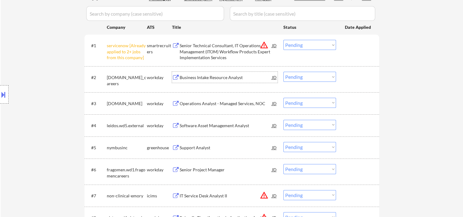
drag, startPoint x: 349, startPoint y: 74, endPoint x: 336, endPoint y: 77, distance: 13.1
click at [349, 73] on div at bounding box center [358, 77] width 27 height 11
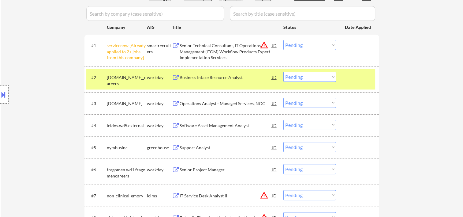
click at [336, 76] on div "#2 [DOMAIN_NAME]_careers workday Business Intake Resource Analyst JD warning_am…" at bounding box center [230, 79] width 289 height 20
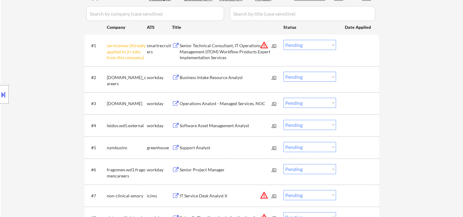
click at [348, 78] on div at bounding box center [358, 77] width 27 height 11
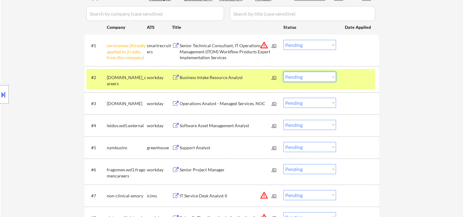
click at [329, 76] on select "Choose an option... Pending Applied Excluded (Questions) Excluded (Expired) Exc…" at bounding box center [309, 77] width 53 height 10
click at [283, 72] on select "Choose an option... Pending Applied Excluded (Questions) Excluded (Expired) Exc…" at bounding box center [309, 77] width 53 height 10
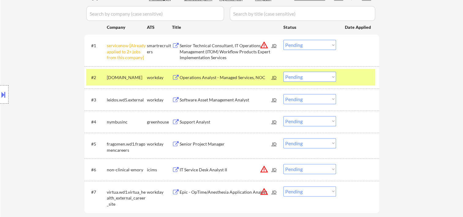
click at [350, 75] on div at bounding box center [358, 77] width 27 height 11
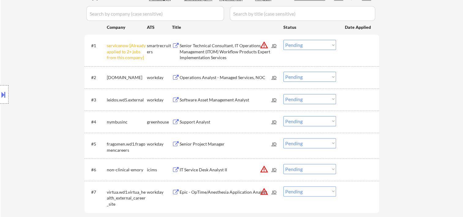
scroll to position [65, 0]
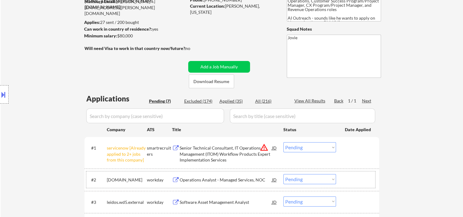
click at [351, 177] on div at bounding box center [358, 179] width 27 height 11
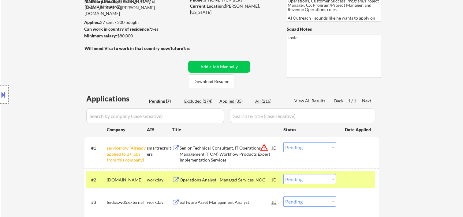
click at [208, 177] on div "Operations Analyst - Managed Services, NOC" at bounding box center [226, 180] width 92 height 6
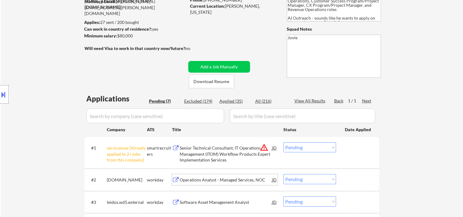
click at [344, 175] on div "#2 [DOMAIN_NAME] workday Operations Analyst - Managed Services, NOC JD warning_…" at bounding box center [230, 179] width 289 height 17
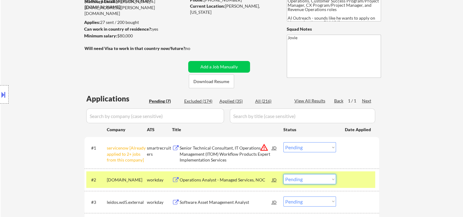
drag, startPoint x: 335, startPoint y: 178, endPoint x: 332, endPoint y: 179, distance: 3.7
click at [334, 178] on select "Choose an option... Pending Applied Excluded (Questions) Excluded (Expired) Exc…" at bounding box center [309, 179] width 53 height 10
click at [283, 174] on select "Choose an option... Pending Applied Excluded (Questions) Excluded (Expired) Exc…" at bounding box center [309, 179] width 53 height 10
click at [366, 177] on div at bounding box center [358, 179] width 27 height 11
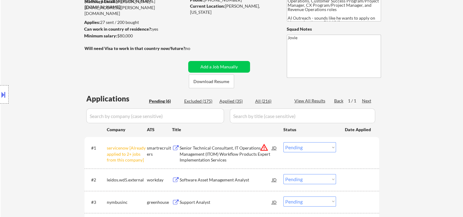
drag, startPoint x: 362, startPoint y: 176, endPoint x: 250, endPoint y: 180, distance: 112.4
click at [362, 176] on div at bounding box center [358, 179] width 27 height 11
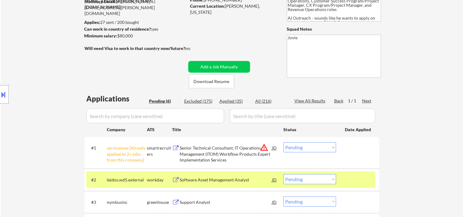
click at [234, 178] on div "Software Asset Management Analyst" at bounding box center [226, 180] width 92 height 6
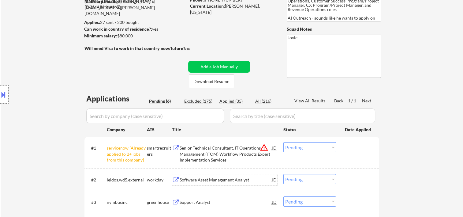
click at [2, 91] on button at bounding box center [3, 94] width 7 height 10
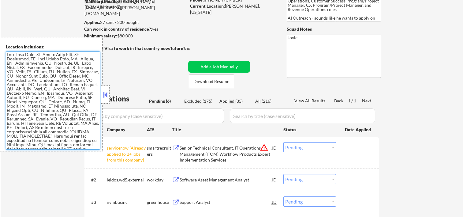
scroll to position [32, 0]
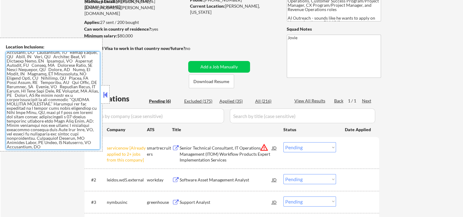
click at [103, 93] on button at bounding box center [105, 94] width 7 height 9
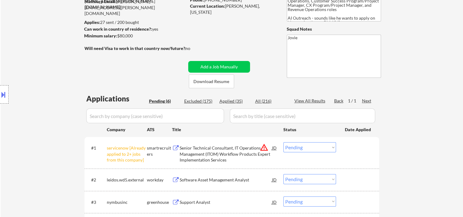
click at [204, 182] on div "Software Asset Management Analyst" at bounding box center [226, 180] width 92 height 6
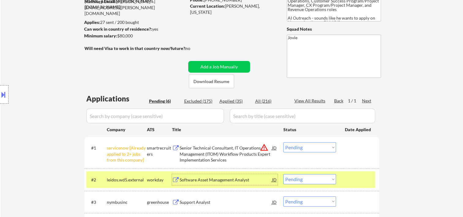
click at [328, 181] on select "Choose an option... Pending Applied Excluded (Questions) Excluded (Expired) Exc…" at bounding box center [309, 179] width 53 height 10
click at [283, 174] on select "Choose an option... Pending Applied Excluded (Questions) Excluded (Expired) Exc…" at bounding box center [309, 179] width 53 height 10
select select ""pending""
